Goal: Navigation & Orientation: Find specific page/section

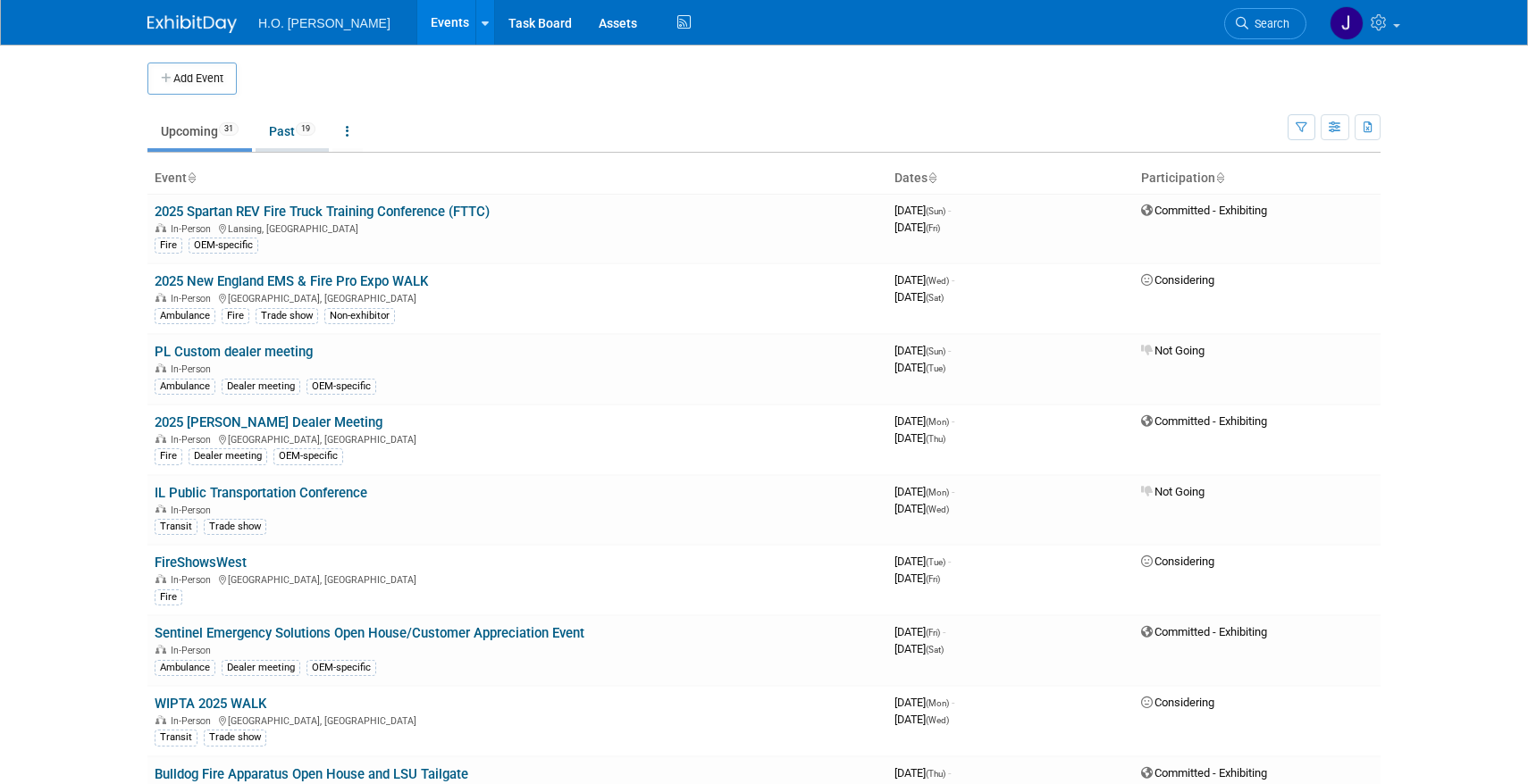
click at [285, 121] on link "Past 19" at bounding box center [291, 131] width 74 height 34
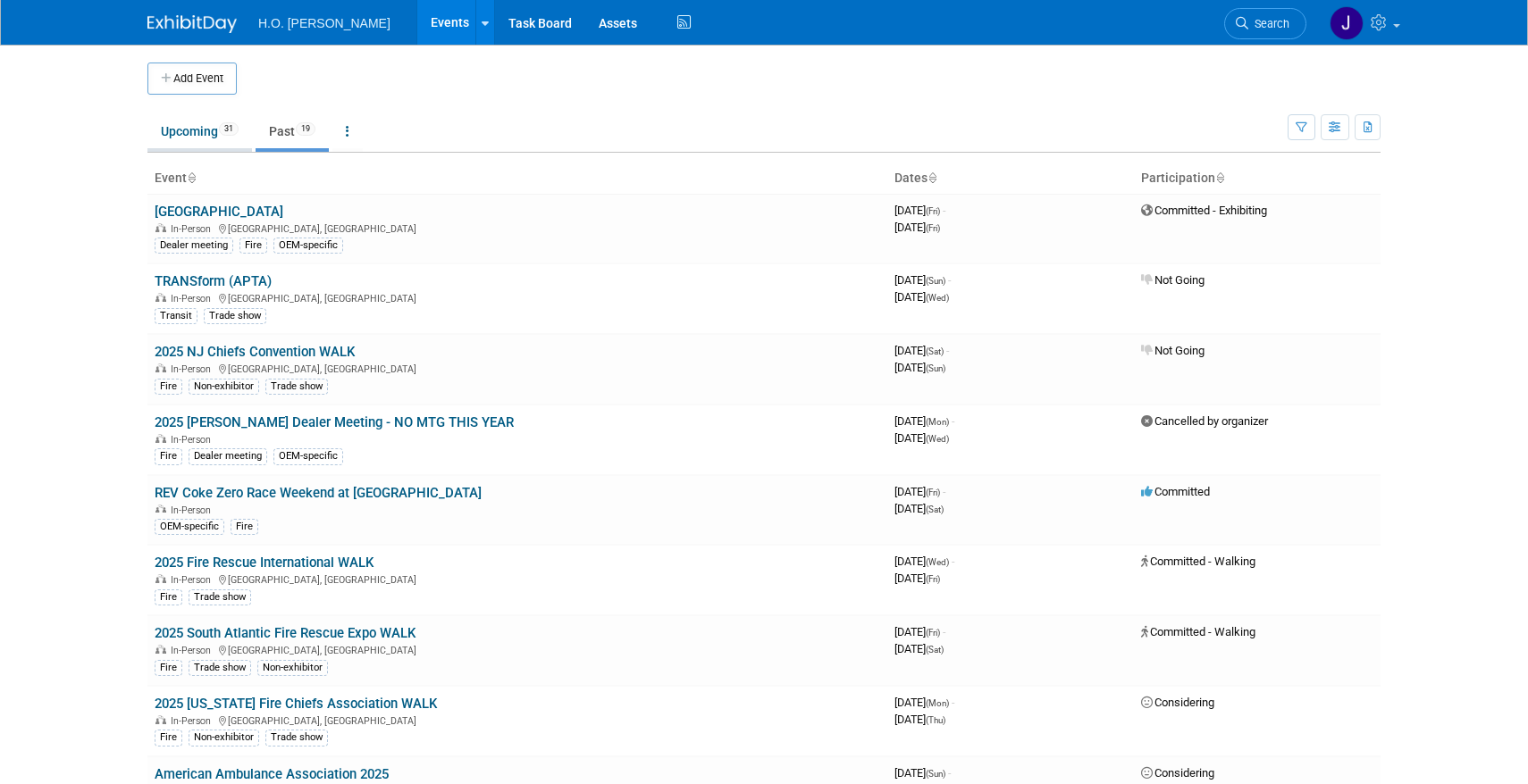
click at [209, 145] on link "Upcoming 31" at bounding box center [199, 131] width 105 height 34
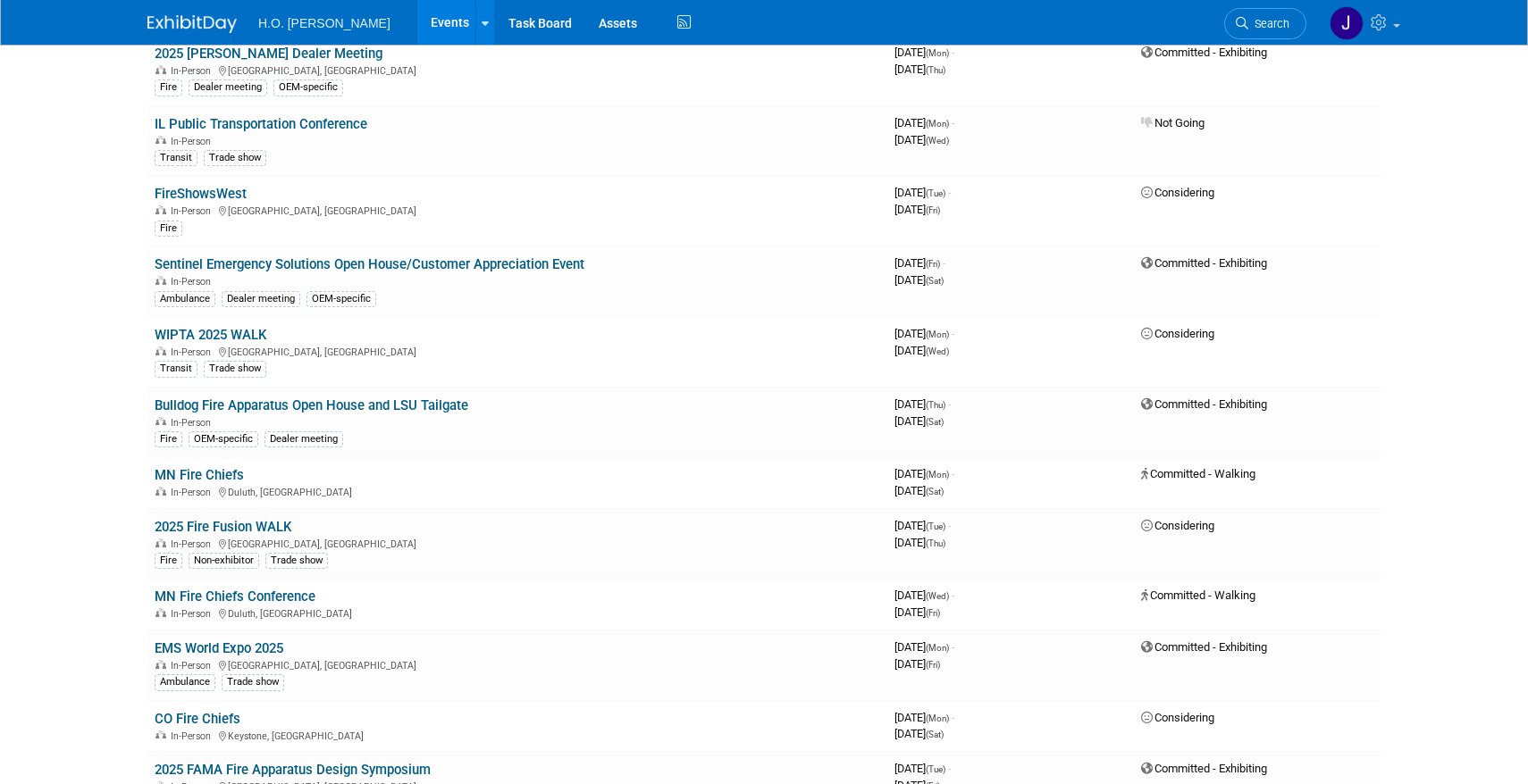
scroll to position [990, 0]
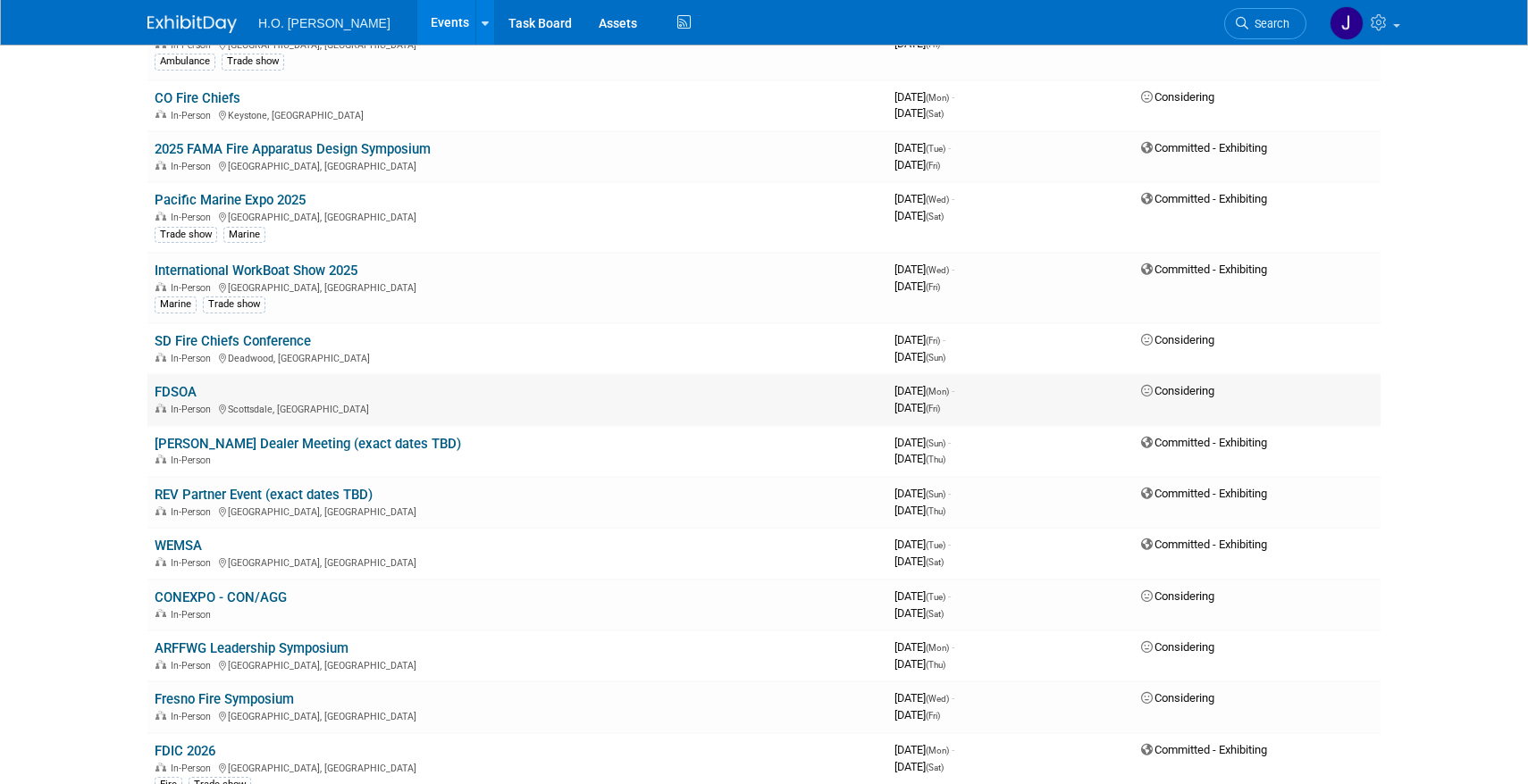
click at [194, 393] on link "FDSOA" at bounding box center [176, 392] width 42 height 16
